Goal: Task Accomplishment & Management: Manage account settings

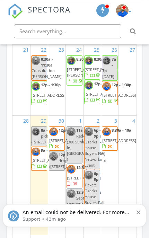
scroll to position [984, 0]
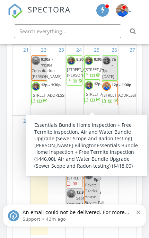
click at [87, 72] on span "219 W Seminole St, Springfield 65807" at bounding box center [102, 69] width 34 height 5
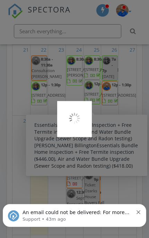
click at [138, 217] on div "An email could not be delivered: For more information, view Why emails don't ge…" at bounding box center [74, 216] width 133 height 14
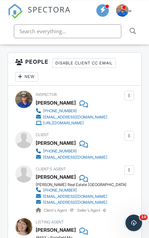
scroll to position [1038, 0]
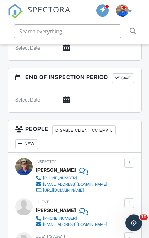
click at [23, 147] on div at bounding box center [20, 144] width 6 height 6
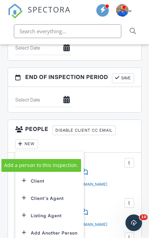
click at [60, 170] on li "Inspector" at bounding box center [49, 163] width 61 height 17
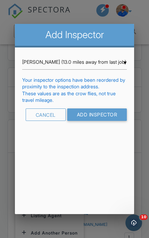
click at [103, 115] on input "Add Inspector" at bounding box center [97, 115] width 60 height 12
